Goal: Task Accomplishment & Management: Manage account settings

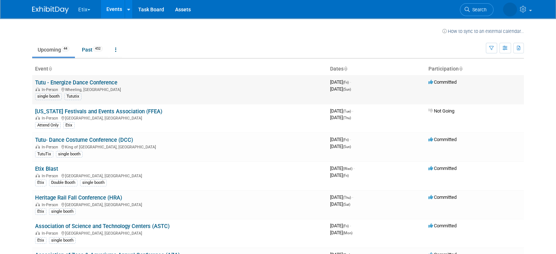
click at [104, 81] on link "Tutu - Energize Dance Conference" at bounding box center [76, 82] width 82 height 7
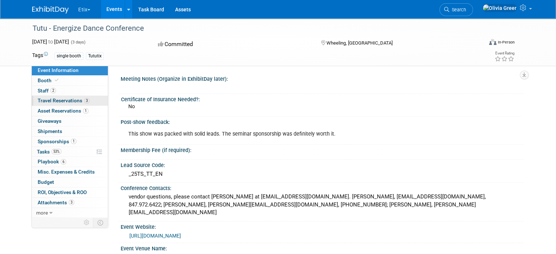
click at [69, 102] on span "Travel Reservations 3" at bounding box center [64, 101] width 52 height 6
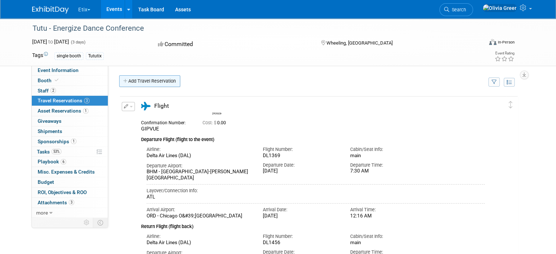
click at [152, 80] on link "Add Travel Reservation" at bounding box center [149, 81] width 61 height 12
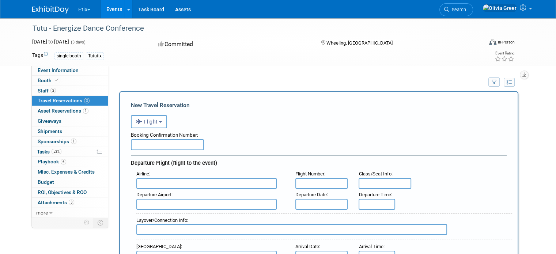
click at [156, 145] on input "text" at bounding box center [167, 144] width 73 height 11
type input "74817378"
click at [154, 119] on button "Flight" at bounding box center [149, 121] width 36 height 13
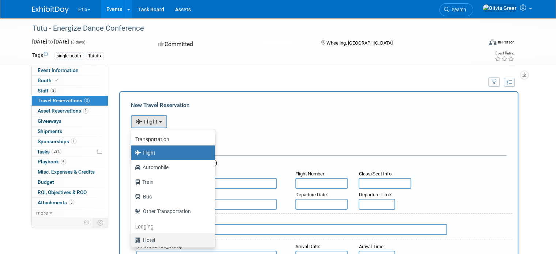
click at [144, 241] on label "Hotel" at bounding box center [171, 240] width 73 height 12
click at [132, 241] on input "Hotel" at bounding box center [130, 239] width 5 height 5
select select "6"
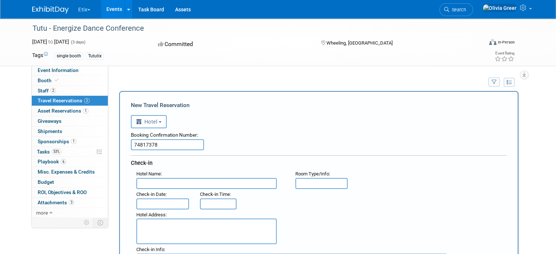
click at [147, 182] on input "text" at bounding box center [206, 183] width 140 height 11
type input "Westin [GEOGRAPHIC_DATA]"
click at [306, 182] on input "text" at bounding box center [321, 183] width 53 height 11
type input "1 king"
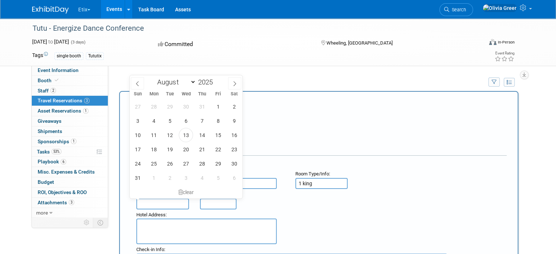
click at [143, 200] on input "text" at bounding box center [162, 203] width 53 height 11
click at [202, 132] on span "14" at bounding box center [202, 135] width 14 height 14
type input "Aug 14, 2025"
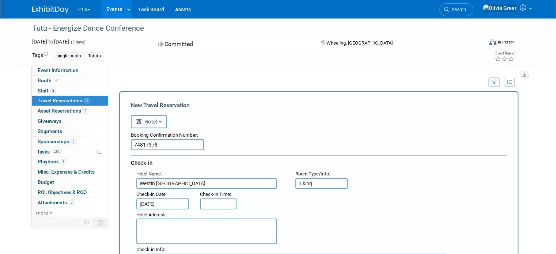
type input "3:00 PM"
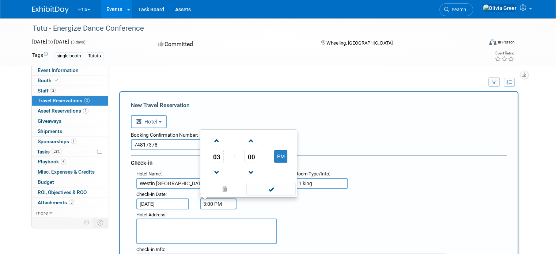
click at [207, 204] on input "3:00 PM" at bounding box center [218, 203] width 37 height 11
click at [267, 185] on span at bounding box center [270, 189] width 49 height 13
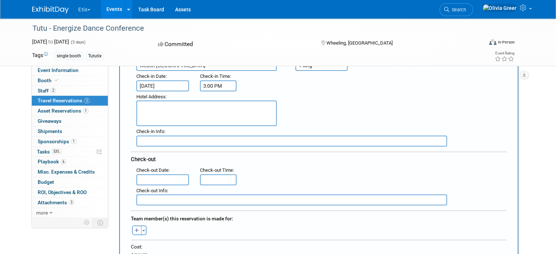
scroll to position [117, 0]
click at [139, 106] on textarea at bounding box center [206, 115] width 140 height 26
type textarea "601 N. Milwaukee Ave Wheeling IL 60090"
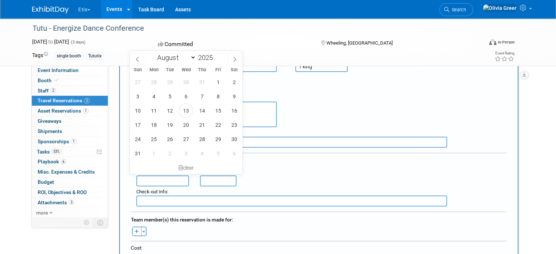
click at [140, 176] on input "text" at bounding box center [162, 180] width 53 height 11
click at [138, 124] on span "17" at bounding box center [137, 125] width 14 height 14
type input "Aug 17, 2025"
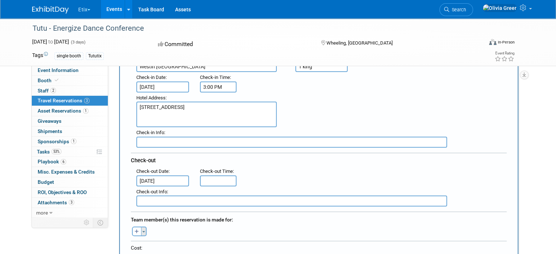
click at [142, 231] on span "button" at bounding box center [143, 231] width 3 height 1
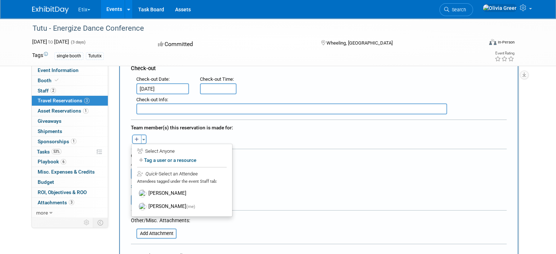
scroll to position [210, 0]
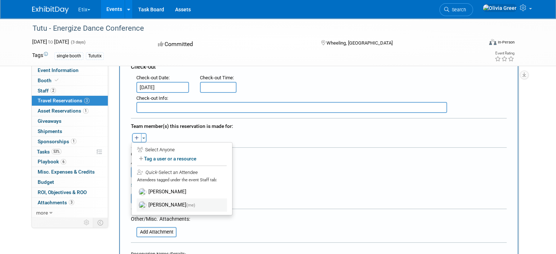
click at [163, 198] on label "[PERSON_NAME] (me)" at bounding box center [182, 204] width 90 height 13
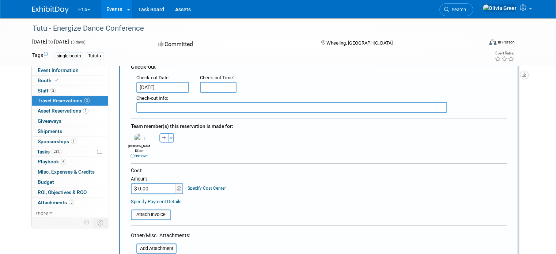
click at [155, 183] on input "$ 0.00" at bounding box center [154, 188] width 46 height 11
type input "$ 491.55"
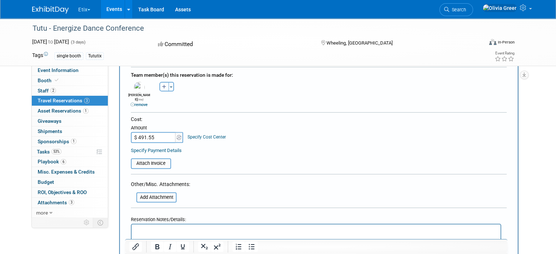
scroll to position [267, 0]
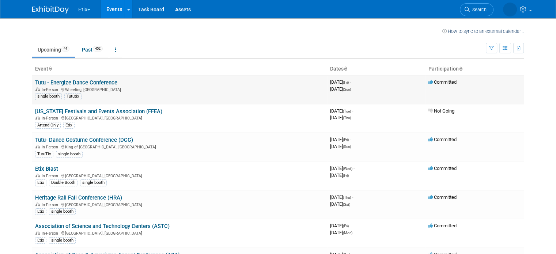
click at [197, 81] on td "Tutu - Energize Dance Conference In-Person Wheeling, IL single booth Tututix" at bounding box center [179, 89] width 295 height 29
click at [91, 80] on link "Tutu - Energize Dance Conference" at bounding box center [76, 82] width 82 height 7
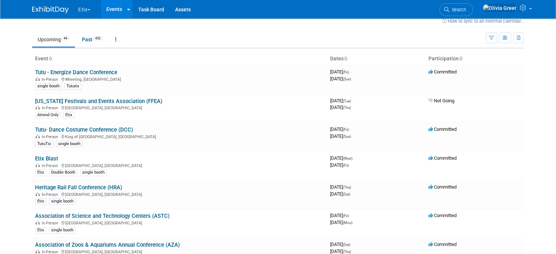
scroll to position [12, 0]
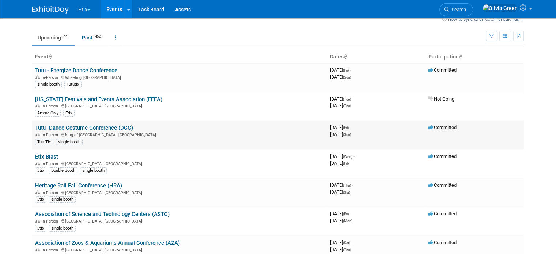
click at [99, 127] on link "Tutu- Dance Costume Conference (DCC)" at bounding box center [84, 128] width 98 height 7
click at [99, 70] on link "Tutu - Energize Dance Conference" at bounding box center [76, 70] width 82 height 7
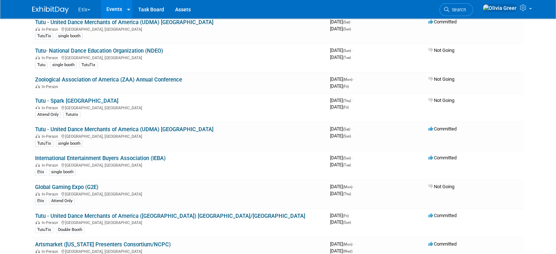
scroll to position [350, 0]
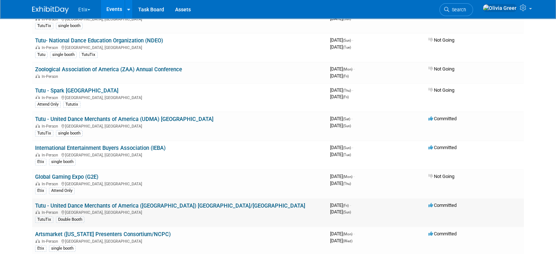
click at [126, 202] on link "Tutu - United Dance Merchants of America ([GEOGRAPHIC_DATA]) [GEOGRAPHIC_DATA]/…" at bounding box center [170, 205] width 270 height 7
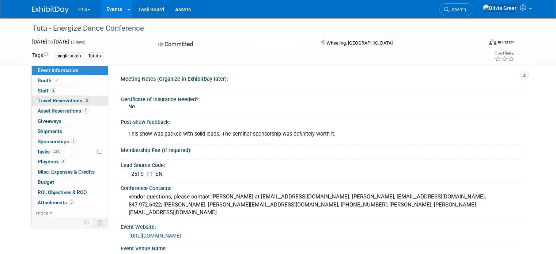
click at [60, 101] on span "Travel Reservations 3" at bounding box center [64, 101] width 52 height 6
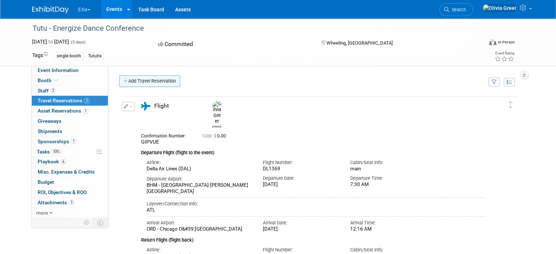
click at [154, 80] on link "Add Travel Reservation" at bounding box center [149, 81] width 61 height 12
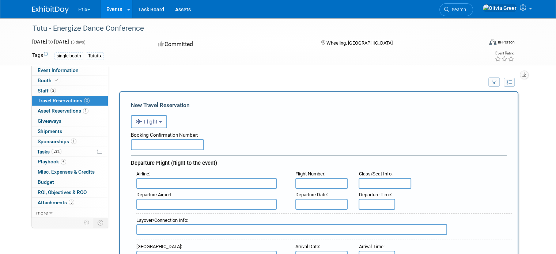
click at [157, 119] on button "Flight" at bounding box center [149, 121] width 36 height 13
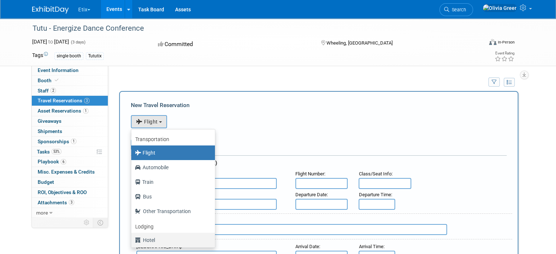
click at [146, 239] on label "Hotel" at bounding box center [171, 240] width 73 height 12
click at [132, 239] on input "Hotel" at bounding box center [130, 239] width 5 height 5
select select "6"
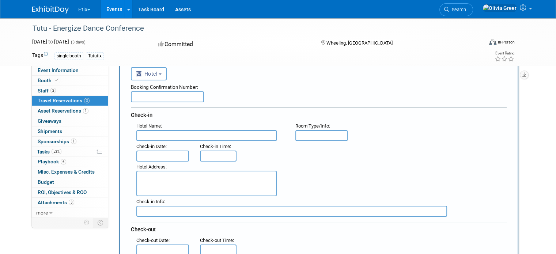
scroll to position [41, 0]
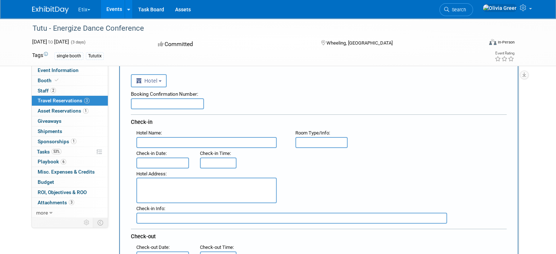
click at [137, 104] on input "text" at bounding box center [167, 103] width 73 height 11
type input "74817378"
click at [138, 141] on input "text" at bounding box center [206, 142] width 140 height 11
type input "Westin Chicago North Shore"
click at [304, 140] on input "text" at bounding box center [321, 142] width 53 height 11
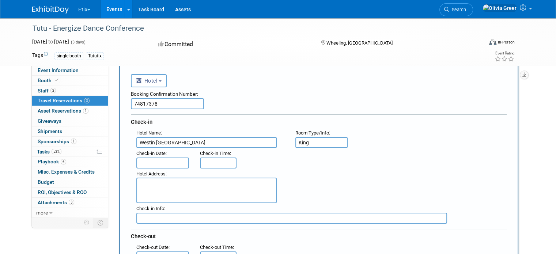
type input "King"
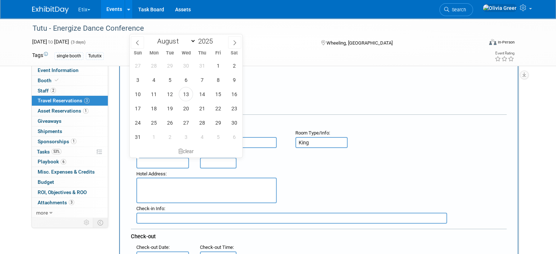
click at [157, 156] on body "Etix Choose Workspace: Etix tututix Events Recently Viewed Events: Tutu - Energ…" at bounding box center [278, 86] width 556 height 254
click at [201, 93] on span "14" at bounding box center [202, 94] width 14 height 14
type input "Aug 14, 2025"
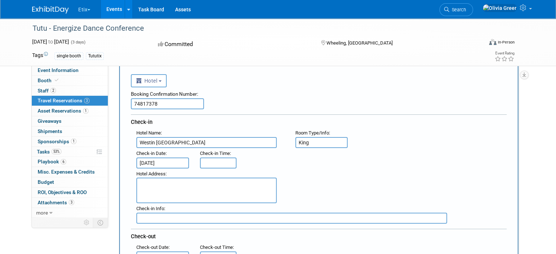
type input "3:00 PM"
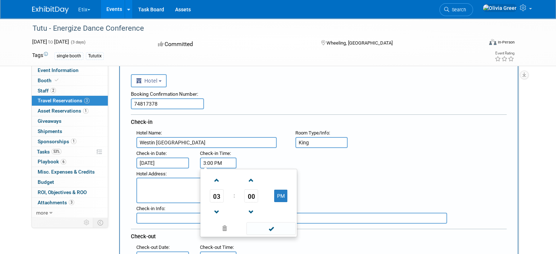
click at [204, 160] on input "3:00 PM" at bounding box center [218, 162] width 37 height 11
click at [263, 223] on span at bounding box center [270, 228] width 49 height 13
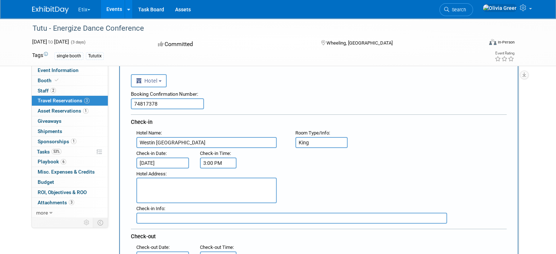
click at [148, 184] on textarea at bounding box center [206, 191] width 140 height 26
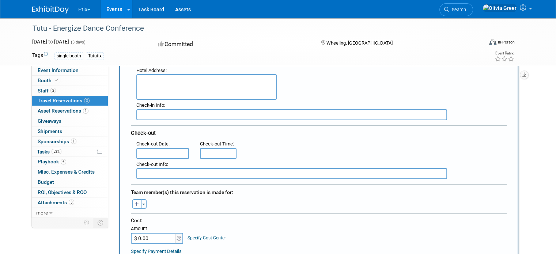
scroll to position [152, 0]
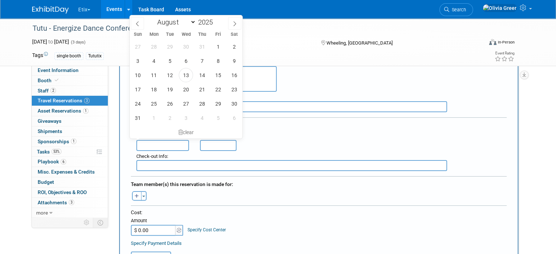
click at [145, 140] on input "text" at bounding box center [162, 145] width 53 height 11
click at [153, 90] on span "18" at bounding box center [154, 89] width 14 height 14
type input "Aug 18, 2025"
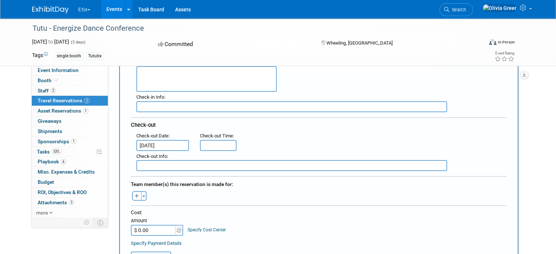
type input "11:00 AM"
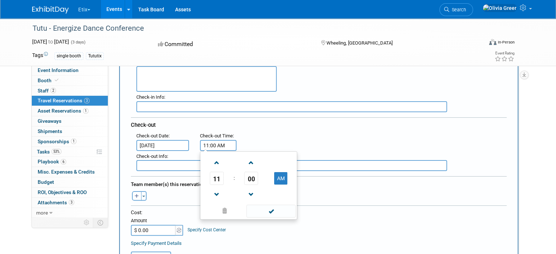
click at [210, 140] on input "11:00 AM" at bounding box center [218, 145] width 37 height 11
click at [265, 206] on span at bounding box center [270, 211] width 49 height 13
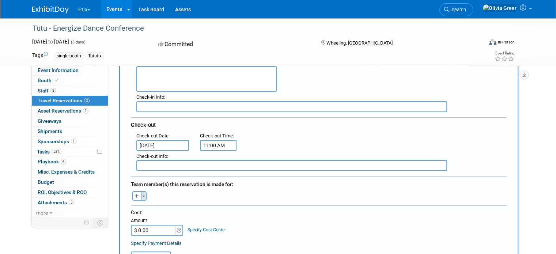
click at [141, 191] on button "Toggle Dropdown" at bounding box center [143, 196] width 5 height 10
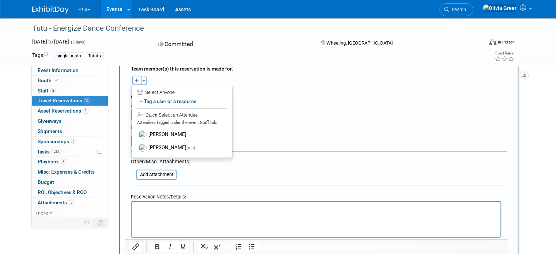
scroll to position [284, 0]
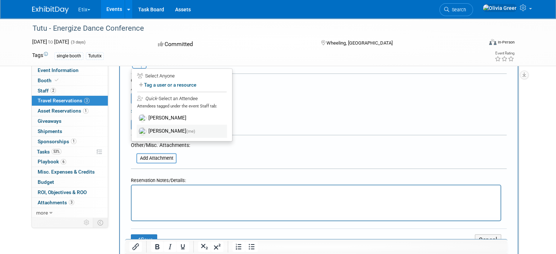
click at [153, 125] on label "[PERSON_NAME] (me)" at bounding box center [182, 131] width 90 height 13
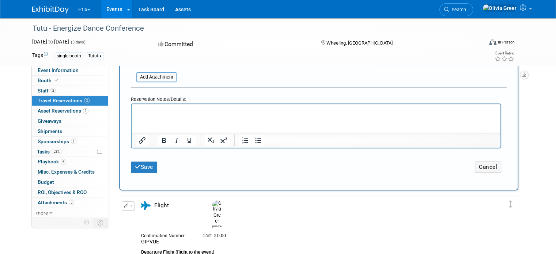
scroll to position [390, 0]
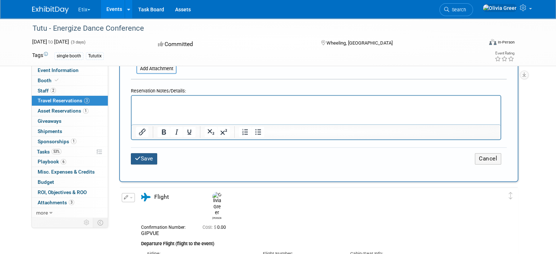
click at [133, 153] on button "Save" at bounding box center [144, 158] width 26 height 11
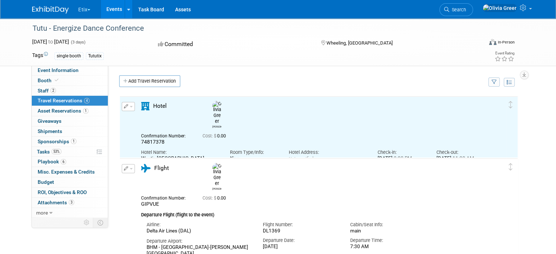
scroll to position [0, 0]
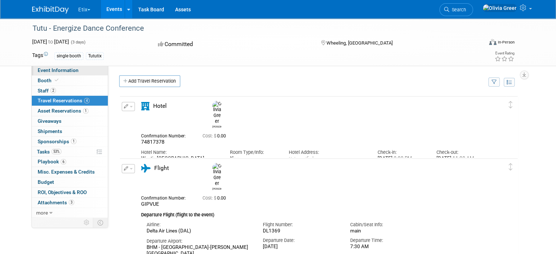
click at [42, 70] on span "Event Information" at bounding box center [58, 70] width 41 height 6
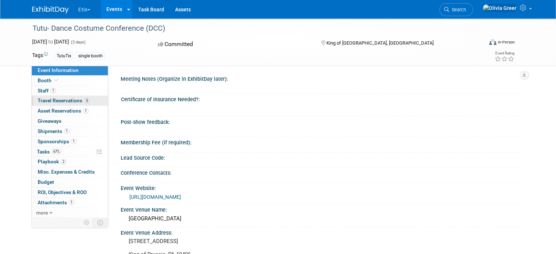
click at [62, 100] on span "Travel Reservations 3" at bounding box center [64, 101] width 52 height 6
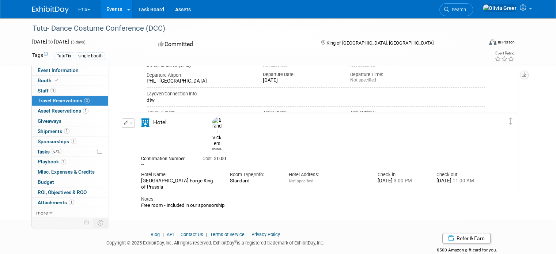
scroll to position [418, 0]
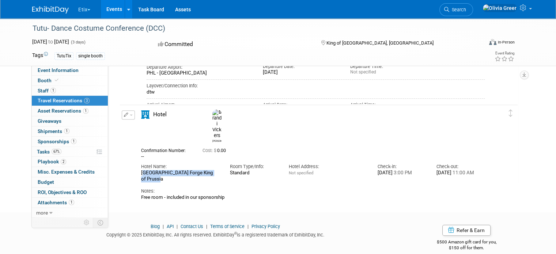
drag, startPoint x: 132, startPoint y: 152, endPoint x: 200, endPoint y: 159, distance: 68.4
click at [200, 160] on div "Hotel Name: Sheraton Valley Forge King of Prussia" at bounding box center [180, 171] width 88 height 22
copy div "Sheraton Valley Forge King of Prussia"
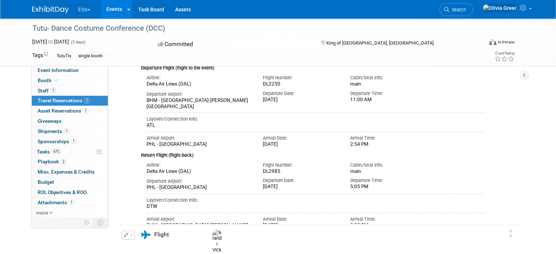
scroll to position [0, 0]
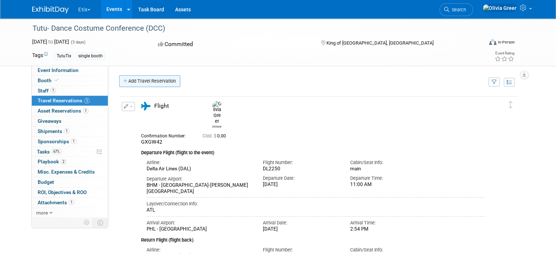
click at [148, 83] on link "Add Travel Reservation" at bounding box center [149, 81] width 61 height 12
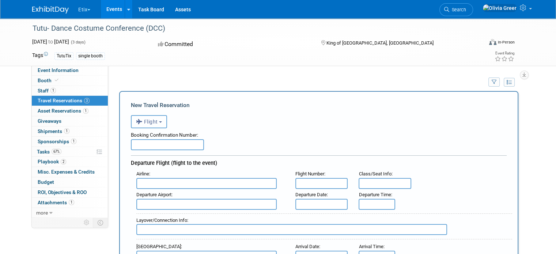
click at [148, 122] on span "Flight" at bounding box center [147, 122] width 22 height 6
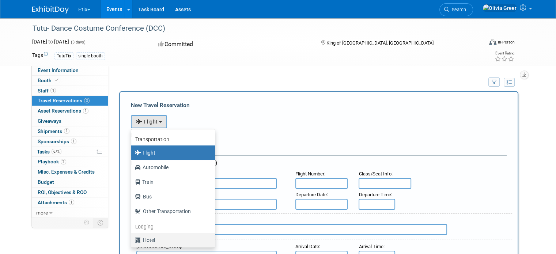
click at [146, 240] on label "Hotel" at bounding box center [171, 240] width 73 height 12
click at [132, 240] on input "Hotel" at bounding box center [130, 239] width 5 height 5
select select "6"
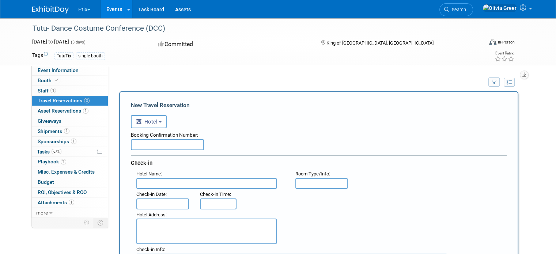
click at [141, 181] on input "text" at bounding box center [206, 183] width 140 height 11
paste input "Sheraton Valley Forge King of Prussia"
type input "Sheraton Valley Forge King of Prussia"
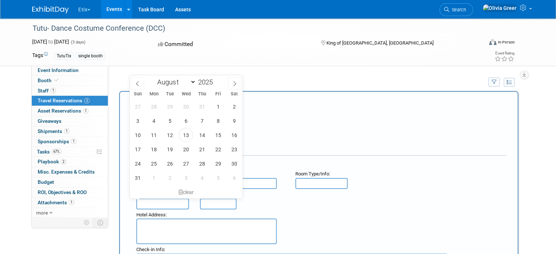
click at [154, 201] on input "text" at bounding box center [162, 203] width 53 height 11
click at [235, 84] on icon at bounding box center [234, 83] width 3 height 5
select select "9"
click at [200, 122] on span "9" at bounding box center [202, 121] width 14 height 14
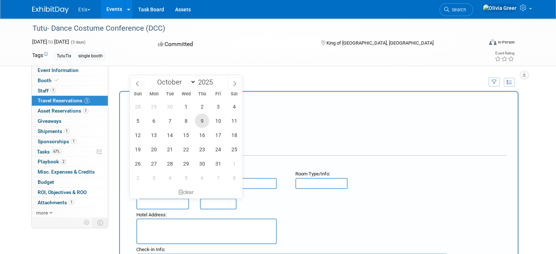
type input "[DATE]"
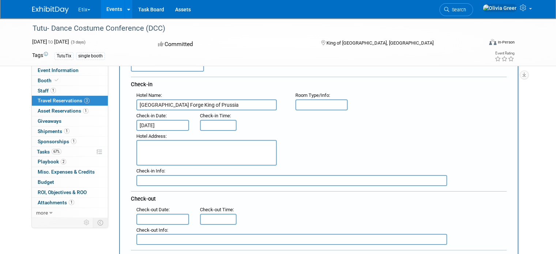
scroll to position [84, 0]
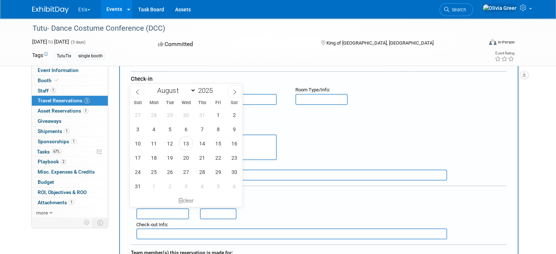
click at [168, 209] on input "text" at bounding box center [162, 213] width 53 height 11
click at [232, 94] on icon at bounding box center [234, 92] width 5 height 5
select select "9"
click at [156, 143] on span "13" at bounding box center [154, 143] width 14 height 14
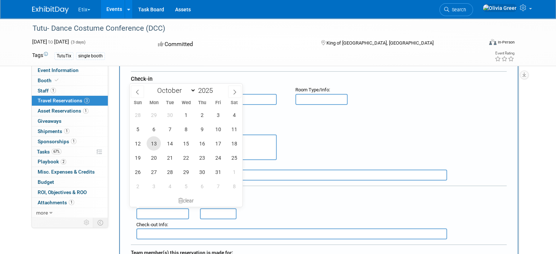
type input "[DATE]"
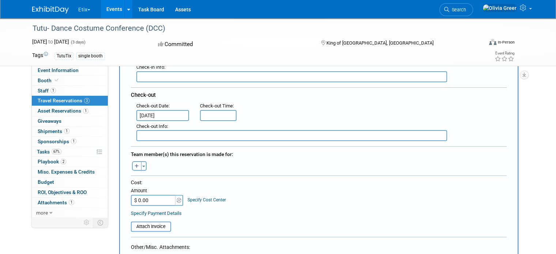
scroll to position [224, 0]
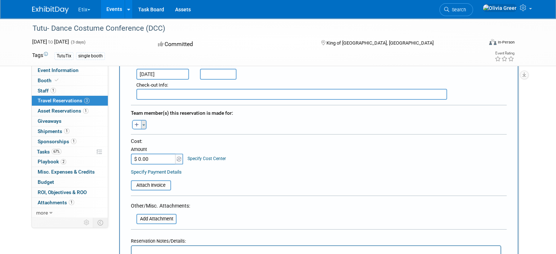
click at [141, 122] on button "Toggle Dropdown" at bounding box center [143, 125] width 5 height 10
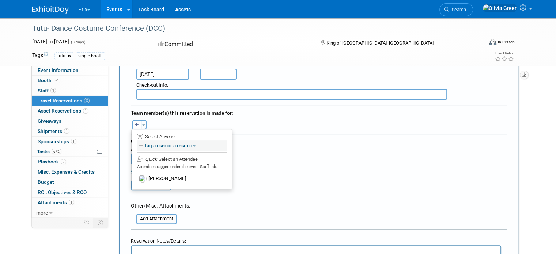
click at [142, 140] on label "Tag a user or a resource" at bounding box center [182, 145] width 90 height 11
select select
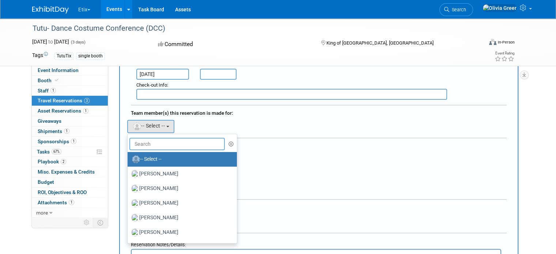
click at [145, 141] on input "text" at bounding box center [176, 144] width 95 height 12
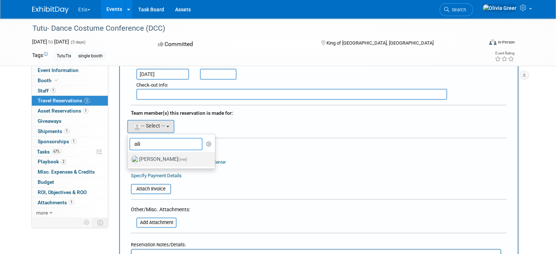
type input "oli"
click at [146, 153] on label "Olivia Greer (me)" at bounding box center [169, 159] width 76 height 12
click at [129, 156] on input "Olivia Greer (me)" at bounding box center [126, 158] width 5 height 5
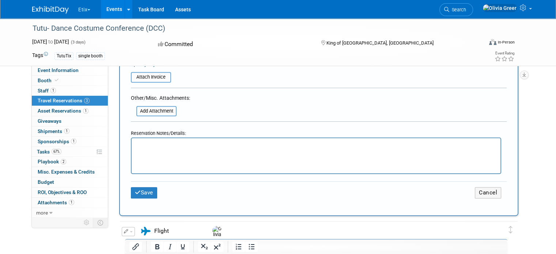
scroll to position [352, 0]
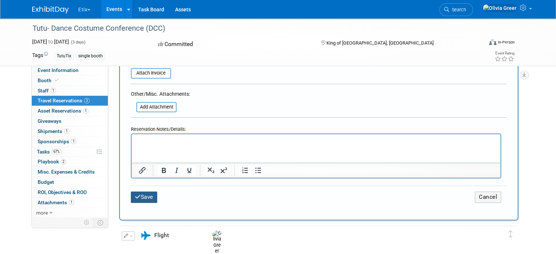
click at [134, 191] on button "Save" at bounding box center [144, 196] width 26 height 11
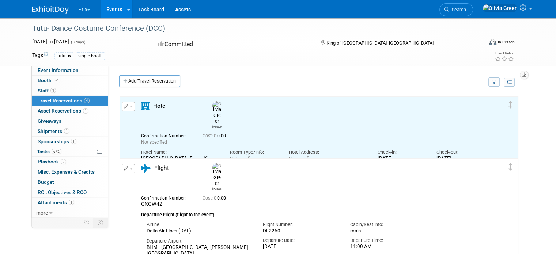
scroll to position [0, 0]
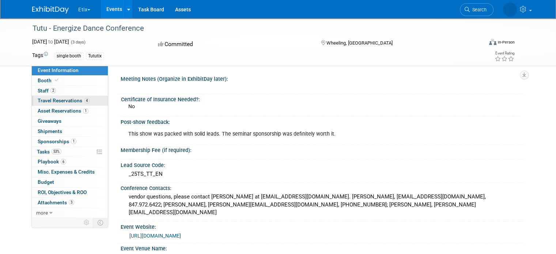
click at [70, 101] on span "Travel Reservations 4" at bounding box center [64, 101] width 52 height 6
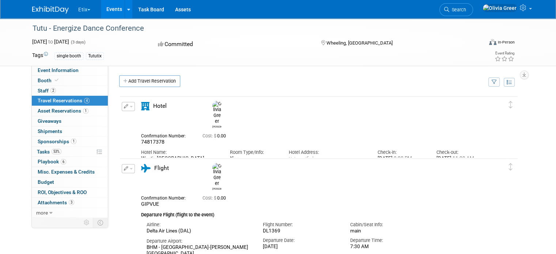
click at [125, 105] on button "button" at bounding box center [128, 106] width 13 height 9
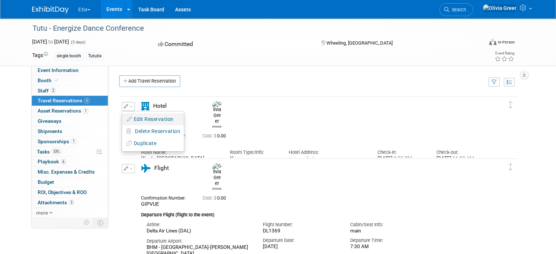
click at [148, 117] on button "Edit Reservation" at bounding box center [153, 119] width 62 height 11
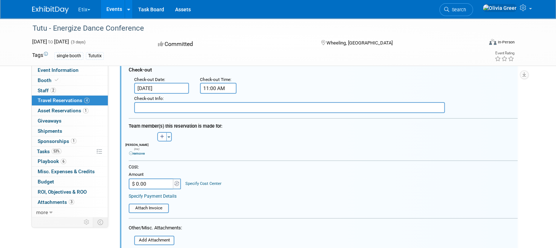
scroll to position [196, 0]
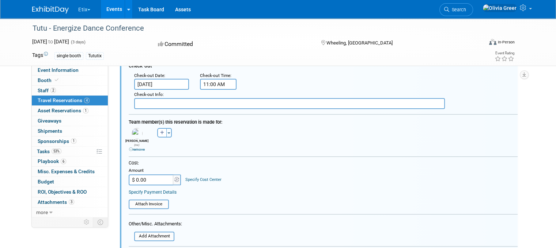
click at [145, 175] on input "$ 0.00" at bounding box center [152, 180] width 46 height 11
type input "$ 655.40"
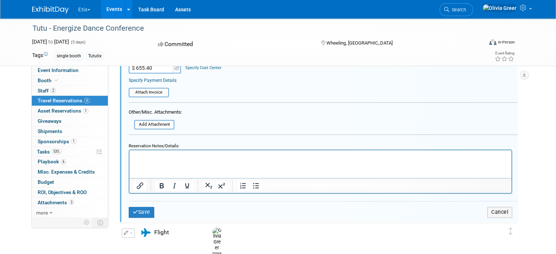
scroll to position [309, 0]
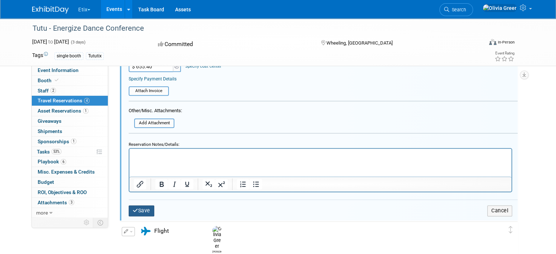
click at [137, 205] on button "Save" at bounding box center [142, 210] width 26 height 11
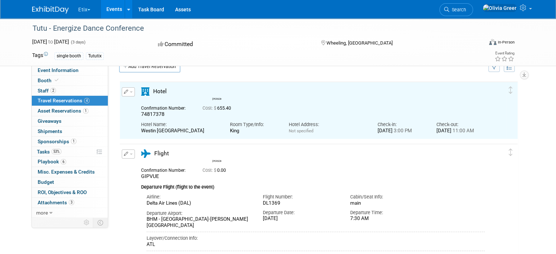
scroll to position [11, 0]
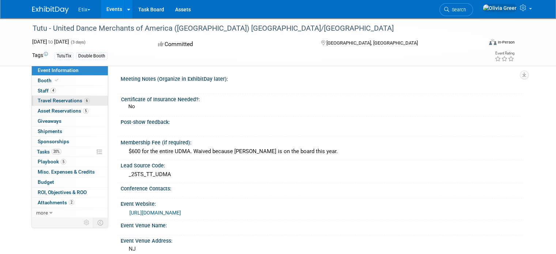
click at [61, 100] on span "Travel Reservations 6" at bounding box center [64, 101] width 52 height 6
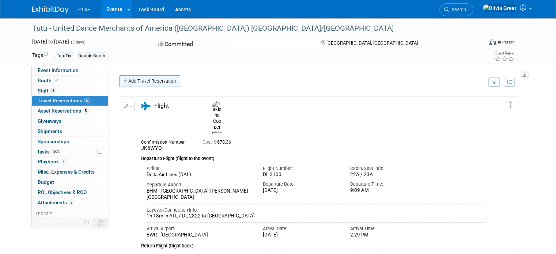
click at [123, 81] on link "Add Travel Reservation" at bounding box center [149, 81] width 61 height 12
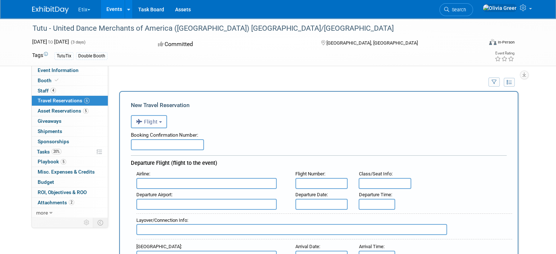
click at [148, 121] on span "Flight" at bounding box center [147, 122] width 22 height 6
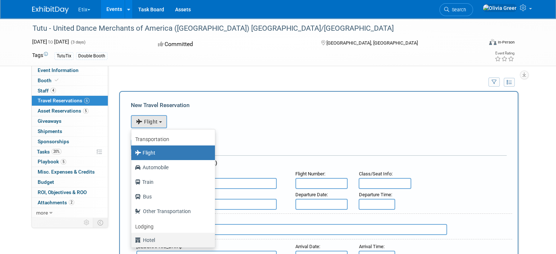
click at [138, 239] on label "Hotel" at bounding box center [171, 240] width 73 height 12
click at [132, 239] on input "Hotel" at bounding box center [130, 239] width 5 height 5
select select "6"
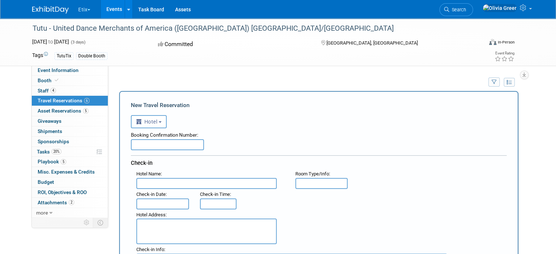
click at [148, 146] on input "text" at bounding box center [167, 144] width 73 height 11
type input "74983463"
click at [155, 182] on input "text" at bounding box center [206, 183] width 140 height 11
type input "Courtyard [GEOGRAPHIC_DATA]"
click at [310, 179] on input "text" at bounding box center [321, 183] width 53 height 11
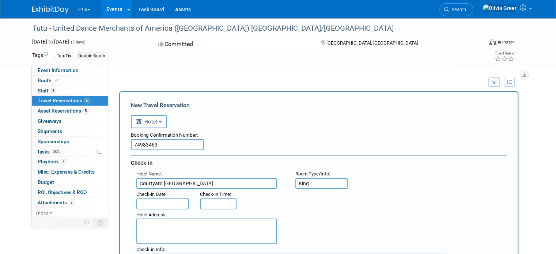
type input "King"
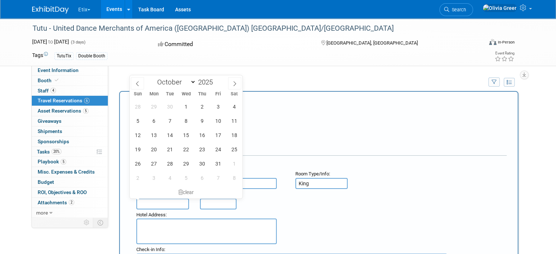
click at [142, 199] on input "text" at bounding box center [162, 203] width 53 height 11
click at [203, 118] on span "9" at bounding box center [202, 121] width 14 height 14
type input "[DATE]"
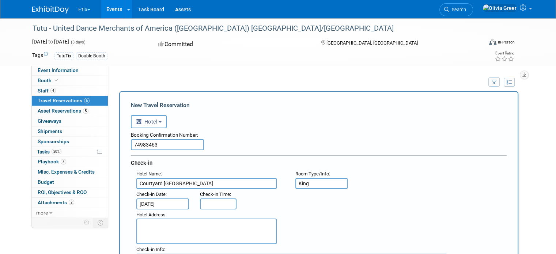
type input "3:00 PM"
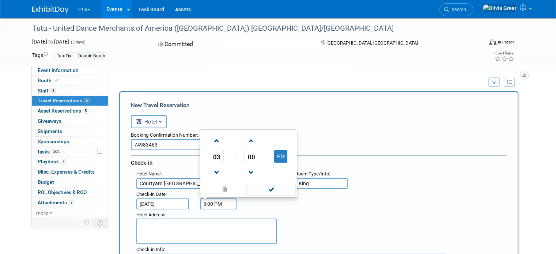
click at [205, 203] on input "3:00 PM" at bounding box center [218, 203] width 37 height 11
click at [258, 186] on span at bounding box center [270, 189] width 49 height 13
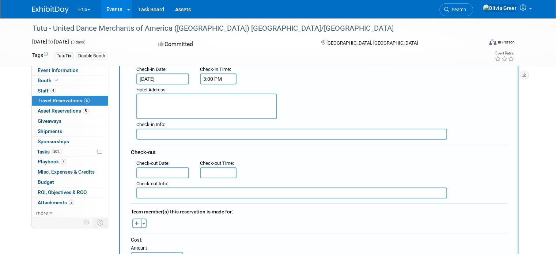
scroll to position [131, 0]
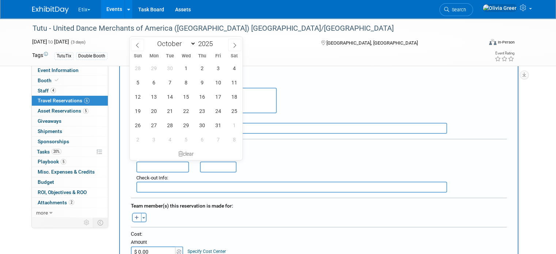
click at [136, 163] on input "text" at bounding box center [162, 167] width 53 height 11
click at [155, 97] on span "13" at bounding box center [154, 97] width 14 height 14
type input "[DATE]"
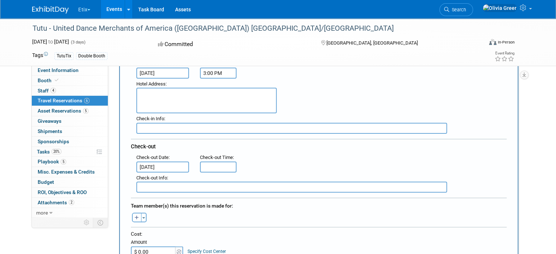
type input "11:00 AM"
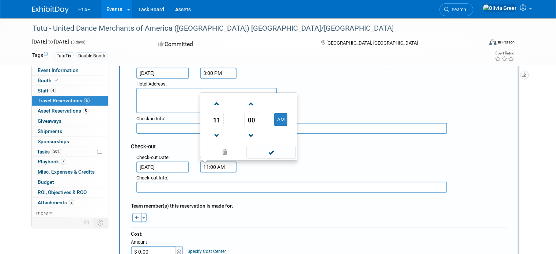
click at [202, 163] on input "11:00 AM" at bounding box center [218, 167] width 37 height 11
click at [259, 149] on span at bounding box center [270, 152] width 49 height 13
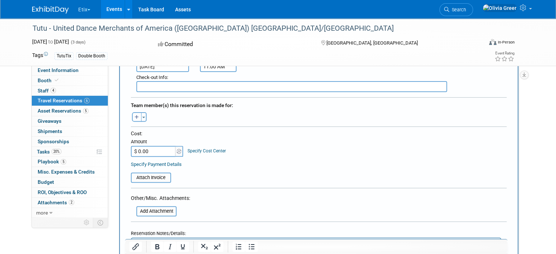
scroll to position [244, 0]
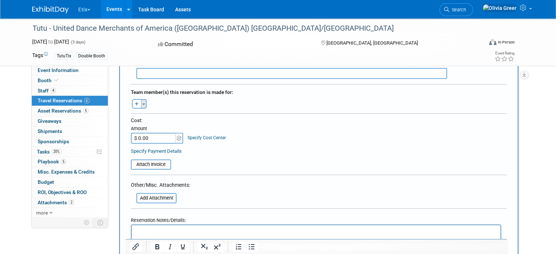
click at [142, 103] on span "button" at bounding box center [143, 103] width 3 height 1
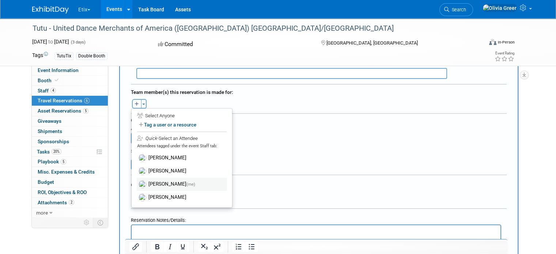
click at [151, 182] on label "[PERSON_NAME] (me)" at bounding box center [182, 184] width 90 height 13
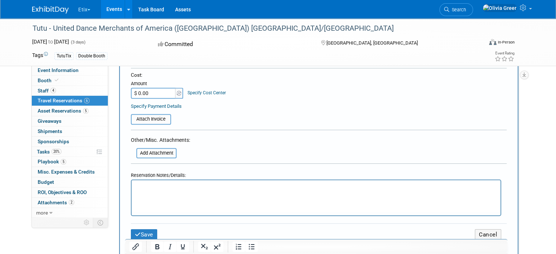
scroll to position [304, 0]
click at [150, 90] on input "$ 0.00" at bounding box center [154, 95] width 46 height 11
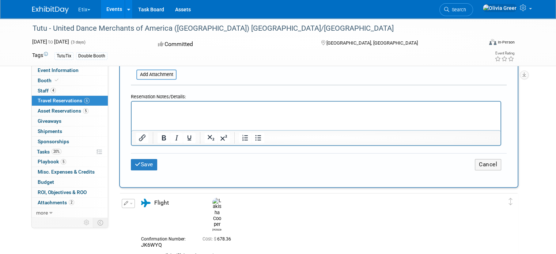
scroll to position [390, 0]
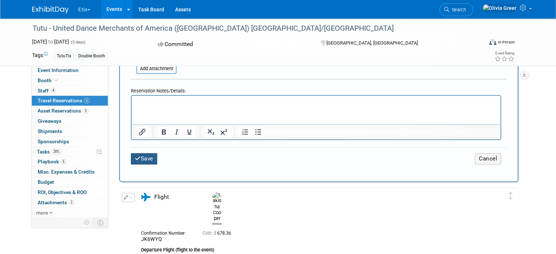
type input "$ 1,342.00"
click at [135, 156] on icon "submit" at bounding box center [138, 158] width 6 height 5
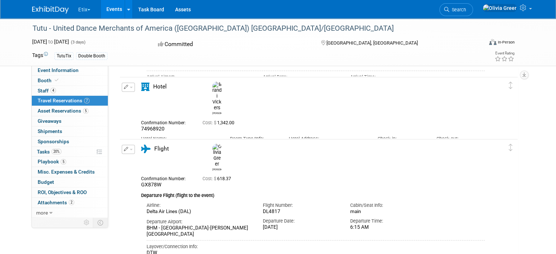
scroll to position [732, 0]
